Goal: Task Accomplishment & Management: Use online tool/utility

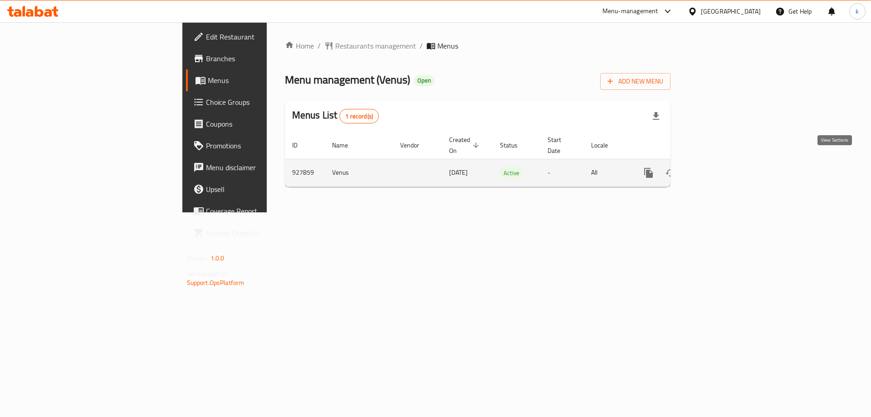
click at [725, 162] on link "enhanced table" at bounding box center [714, 173] width 22 height 22
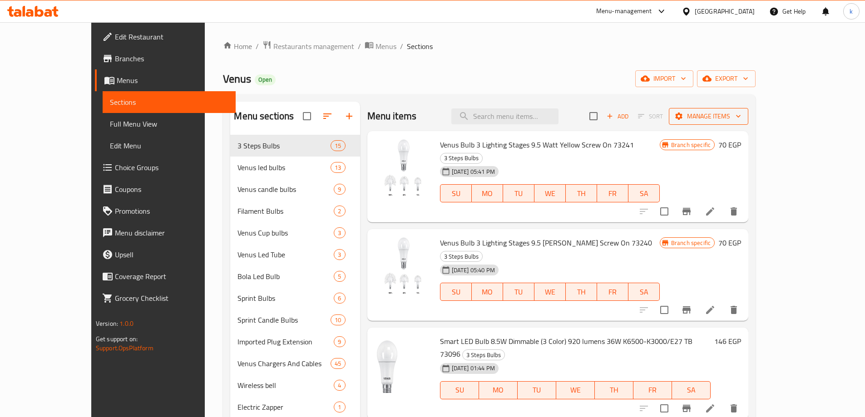
click at [741, 116] on span "Manage items" at bounding box center [708, 116] width 65 height 11
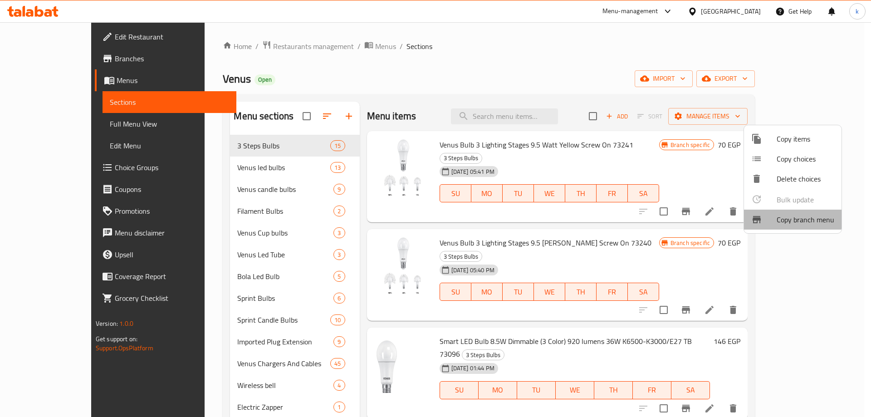
click at [782, 216] on span "Copy branch menu" at bounding box center [806, 219] width 58 height 11
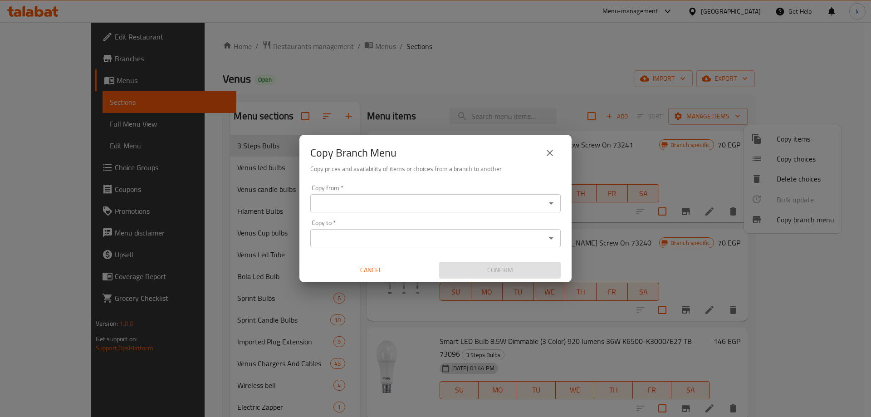
click at [349, 201] on input "Copy from   *" at bounding box center [428, 203] width 230 height 13
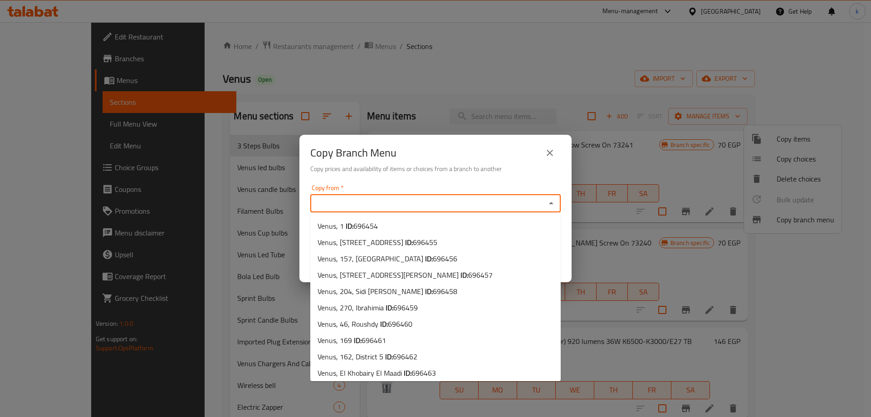
paste input "[STREET_ADDRESS]"
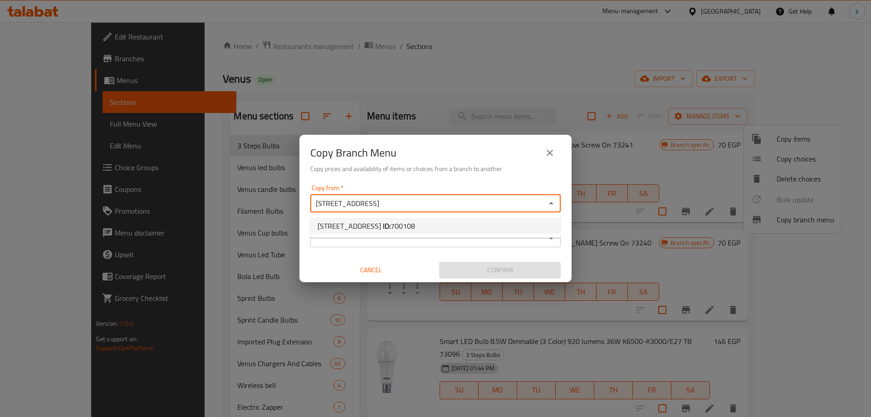
click at [414, 219] on li "[STREET_ADDRESS] ID: 700108" at bounding box center [435, 226] width 251 height 16
type input "[STREET_ADDRESS]"
click at [398, 232] on input "Copy to   *" at bounding box center [428, 238] width 230 height 13
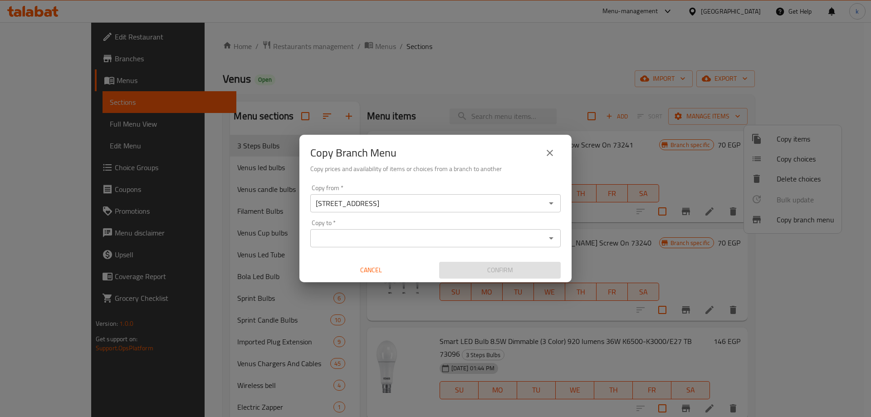
click at [362, 234] on input "Copy to   *" at bounding box center [428, 238] width 230 height 13
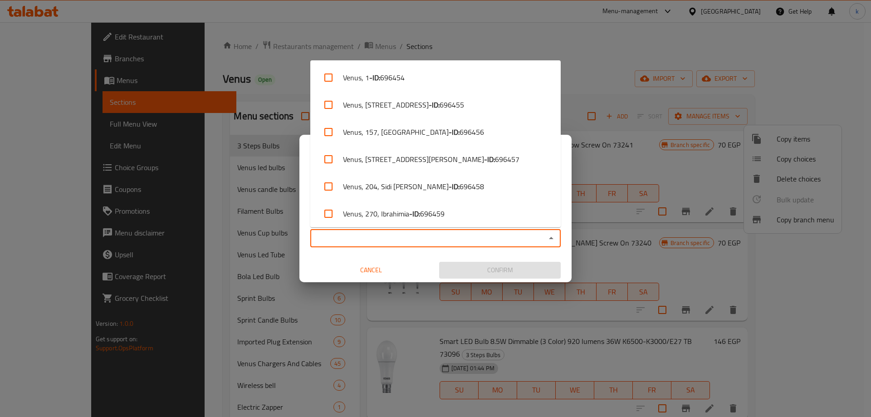
paste input "[DATE] - [PERSON_NAME]"
type input "6"
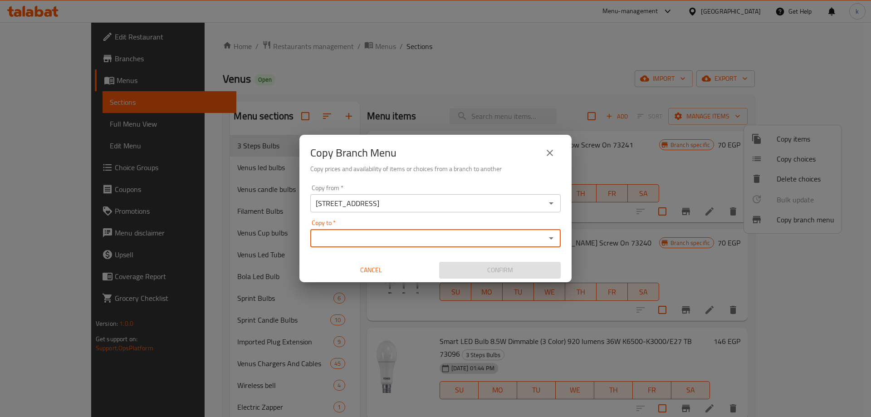
paste input "Venus, [DATE] Degla Palms"
type input "Venus, [DATE] Degla Palms"
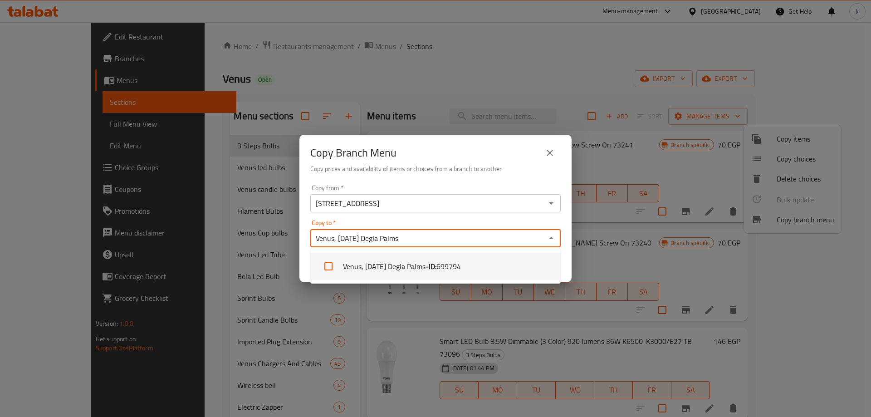
click at [415, 263] on li "Venus, [DATE] Degla Palms - ID: 699794" at bounding box center [435, 266] width 251 height 27
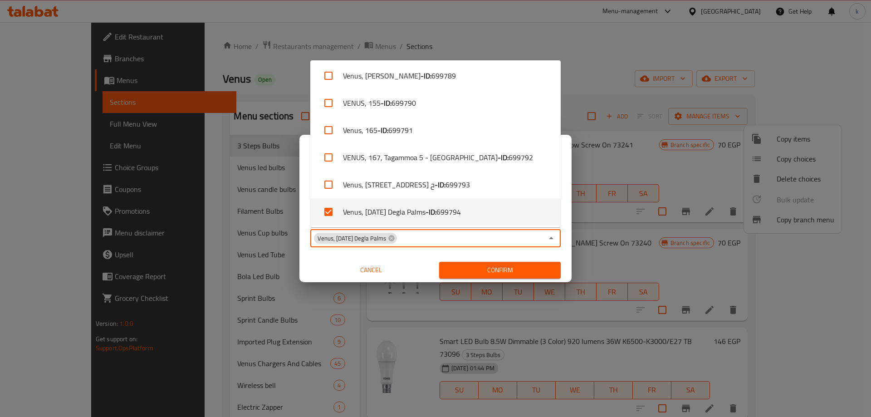
click at [473, 270] on span "Confirm" at bounding box center [500, 270] width 107 height 11
